Goal: Task Accomplishment & Management: Complete application form

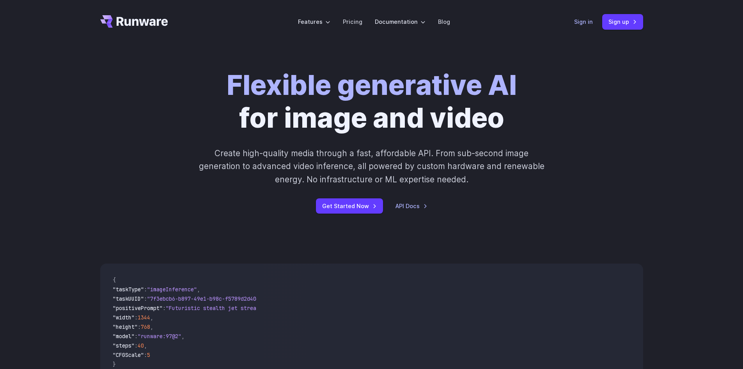
drag, startPoint x: 605, startPoint y: 59, endPoint x: 586, endPoint y: 21, distance: 42.7
click at [603, 59] on div "Flexible generative AI for image and video Create high-quality media through a …" at bounding box center [371, 141] width 743 height 195
click at [583, 21] on link "Sign in" at bounding box center [583, 21] width 19 height 9
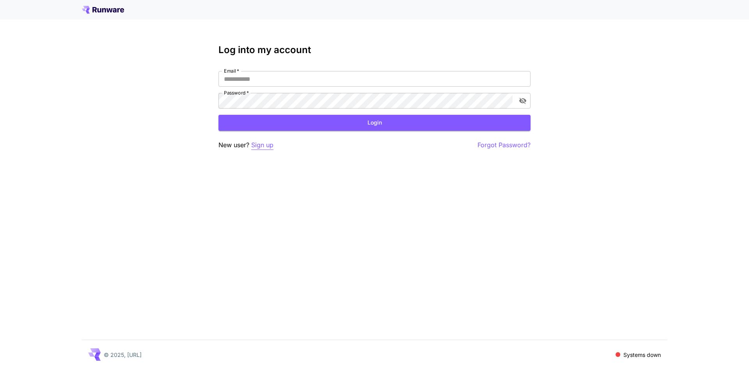
type input "**********"
click at [265, 146] on p "Sign up" at bounding box center [262, 145] width 22 height 10
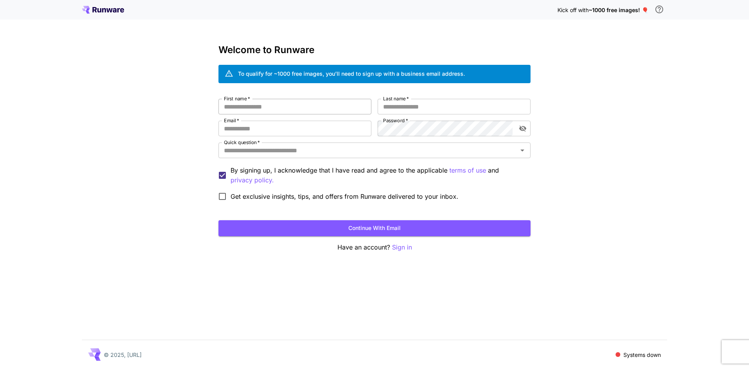
click at [289, 112] on input "First name   *" at bounding box center [294, 107] width 153 height 16
